Goal: Information Seeking & Learning: Learn about a topic

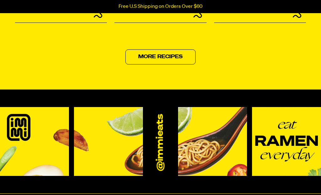
scroll to position [2683, 0]
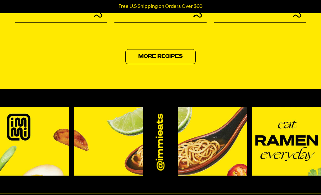
click at [162, 64] on link "More Recipes" at bounding box center [160, 56] width 70 height 15
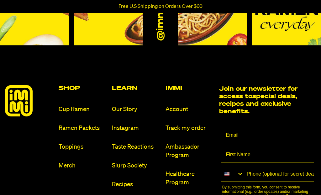
scroll to position [681, 0]
click at [75, 109] on link "Cup Ramen" at bounding box center [83, 109] width 49 height 8
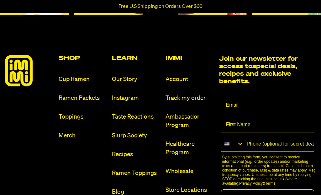
click at [69, 100] on link "Ramen Packets" at bounding box center [83, 98] width 49 height 8
click at [129, 156] on link "Recipes" at bounding box center [136, 154] width 49 height 8
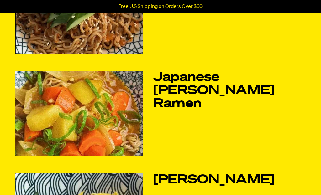
scroll to position [105, 0]
click at [183, 86] on link "Japanese [PERSON_NAME] Ramen" at bounding box center [229, 90] width 152 height 39
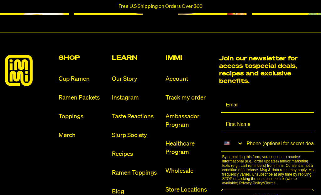
scroll to position [713, 0]
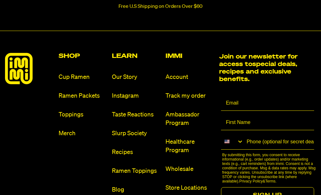
click at [144, 173] on link "Ramen Toppings" at bounding box center [136, 171] width 49 height 8
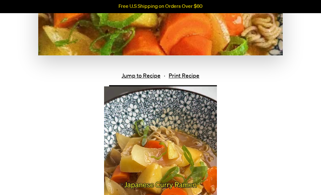
scroll to position [231, 0]
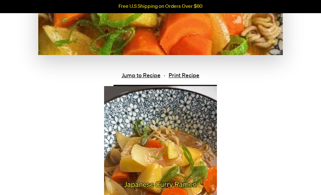
click at [145, 73] on link "Jump to Recipe" at bounding box center [140, 76] width 39 height 7
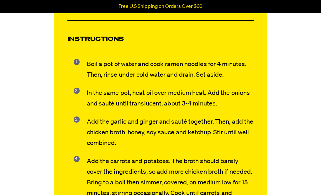
scroll to position [870, 0]
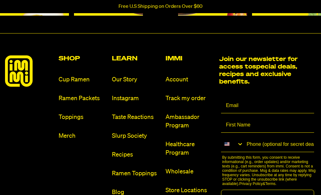
scroll to position [711, 0]
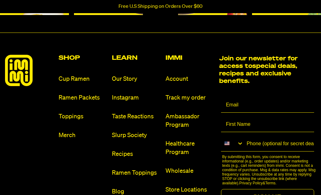
click at [130, 132] on link "Slurp Society" at bounding box center [136, 135] width 49 height 8
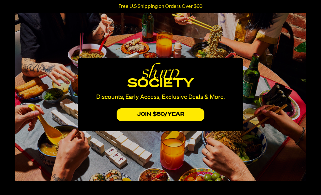
scroll to position [48, 0]
